Goal: Find specific page/section: Find specific page/section

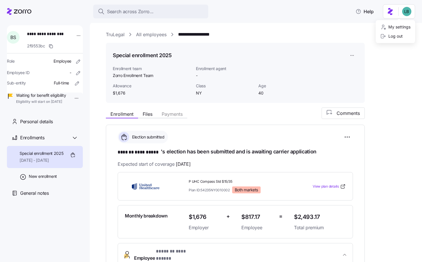
click at [406, 10] on html "**********" at bounding box center [211, 129] width 422 height 259
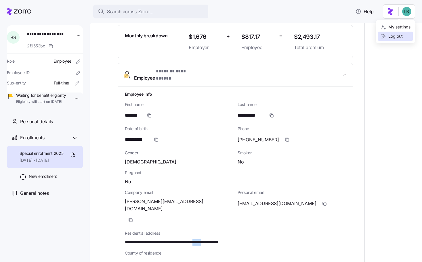
click at [391, 36] on div "Log out" at bounding box center [391, 36] width 22 height 6
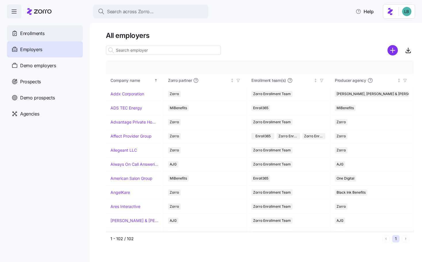
click at [37, 35] on span "Enrollments" at bounding box center [32, 33] width 24 height 7
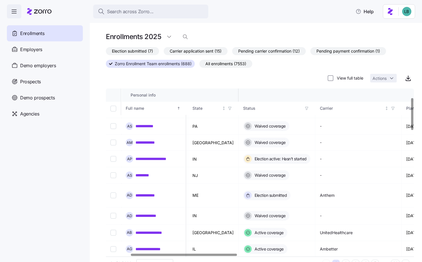
scroll to position [48, 93]
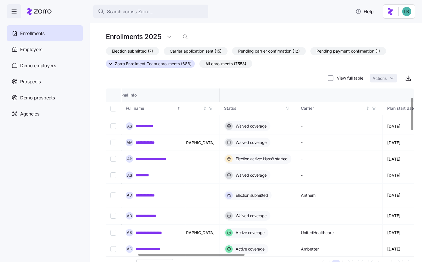
click at [134, 53] on span "Election submitted (7)" at bounding box center [132, 50] width 41 height 7
click at [106, 53] on input "Election submitted (7)" at bounding box center [106, 53] width 0 height 0
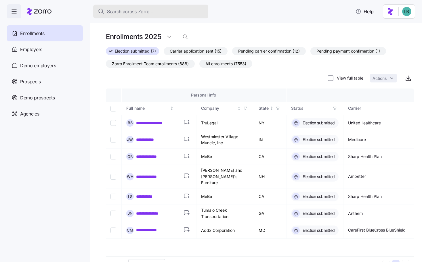
click at [121, 12] on span "Search across Zorro..." at bounding box center [130, 11] width 47 height 7
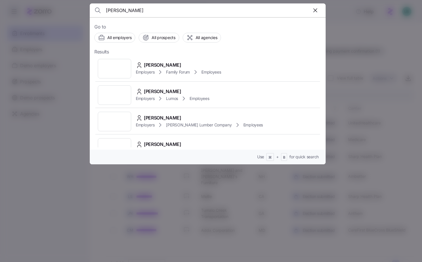
type input "[PERSON_NAME]"
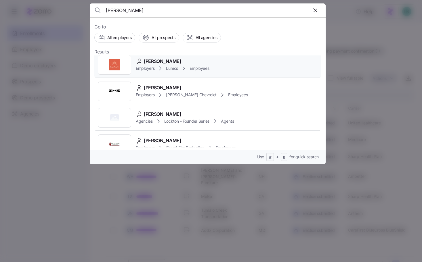
scroll to position [0, 0]
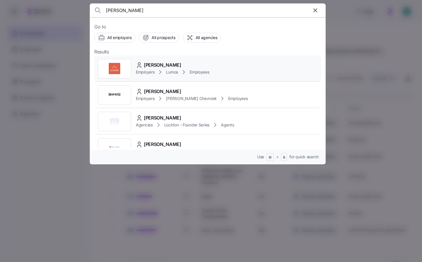
click at [166, 65] on span "[PERSON_NAME]" at bounding box center [162, 65] width 37 height 7
